Goal: Task Accomplishment & Management: Complete application form

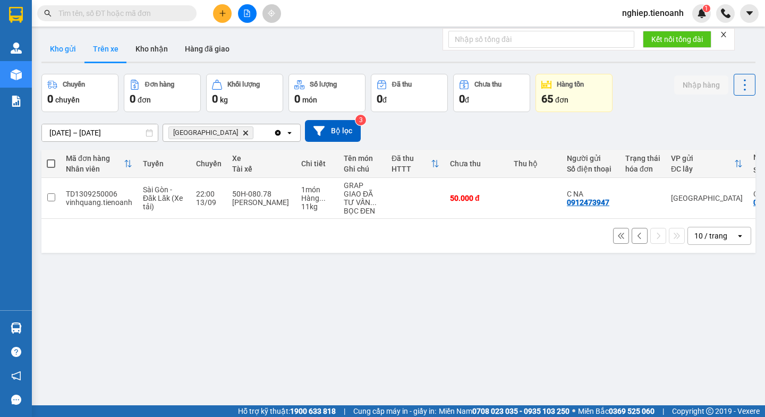
click at [63, 48] on button "Kho gửi" at bounding box center [62, 48] width 43 height 25
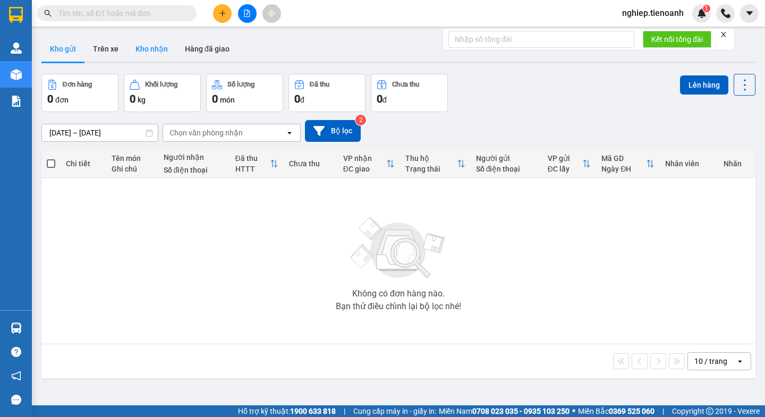
click at [137, 53] on button "Kho nhận" at bounding box center [151, 48] width 49 height 25
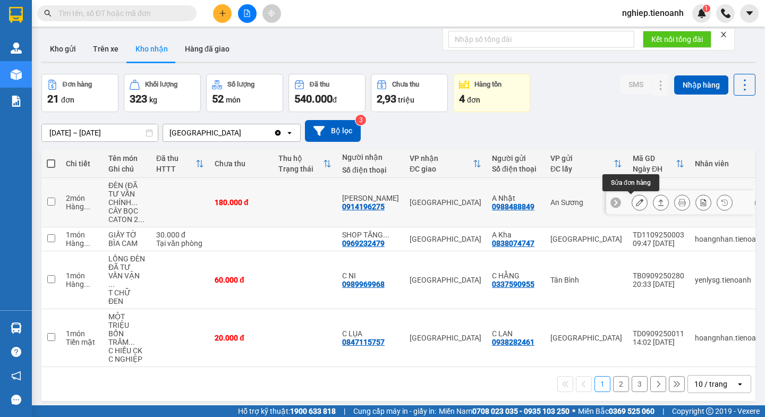
click at [636, 200] on icon at bounding box center [639, 202] width 7 height 7
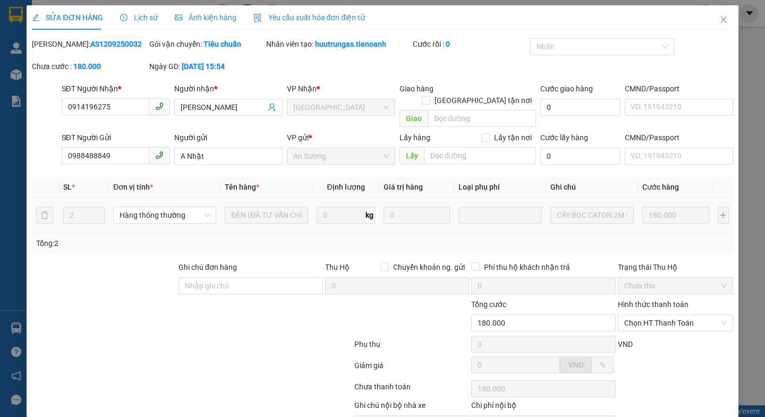
type input "0914196275"
type input "[PERSON_NAME]"
type input "0988488849"
type input "A Nhật"
type input "180.000"
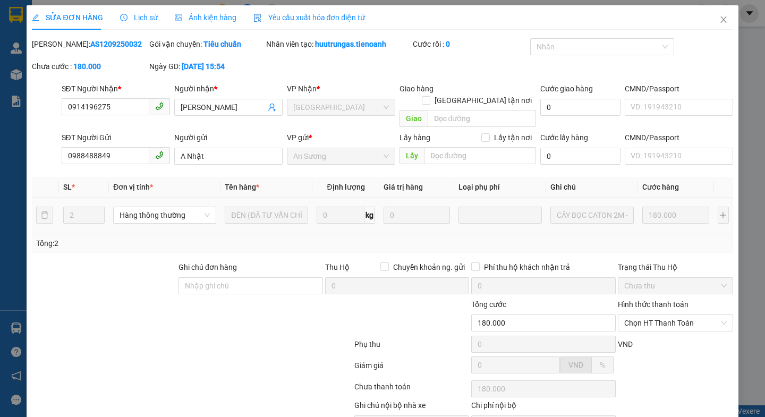
type input "180.000"
click at [719, 20] on icon "close" at bounding box center [723, 19] width 8 height 8
click at [711, 20] on div "nghiep.tienoanh 1" at bounding box center [688, 13] width 151 height 19
